Goal: Information Seeking & Learning: Learn about a topic

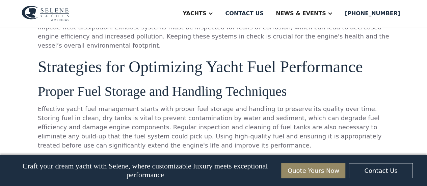
scroll to position [911, 0]
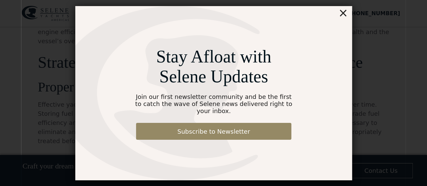
click at [341, 18] on div "×" at bounding box center [343, 12] width 10 height 13
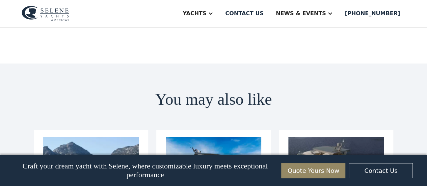
scroll to position [2800, 0]
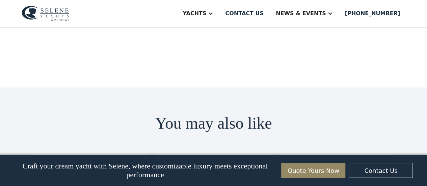
scroll to position [2766, 0]
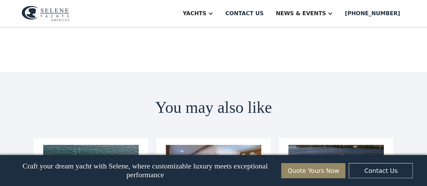
scroll to position [2766, 0]
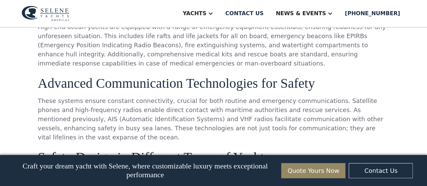
scroll to position [1552, 0]
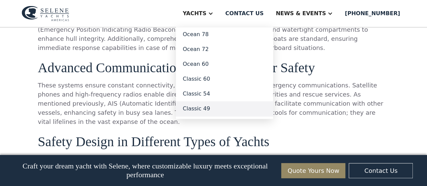
click at [218, 109] on link "Classic 49" at bounding box center [224, 108] width 97 height 15
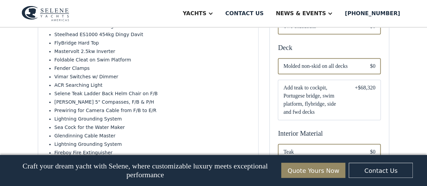
scroll to position [304, 0]
